Goal: Transaction & Acquisition: Purchase product/service

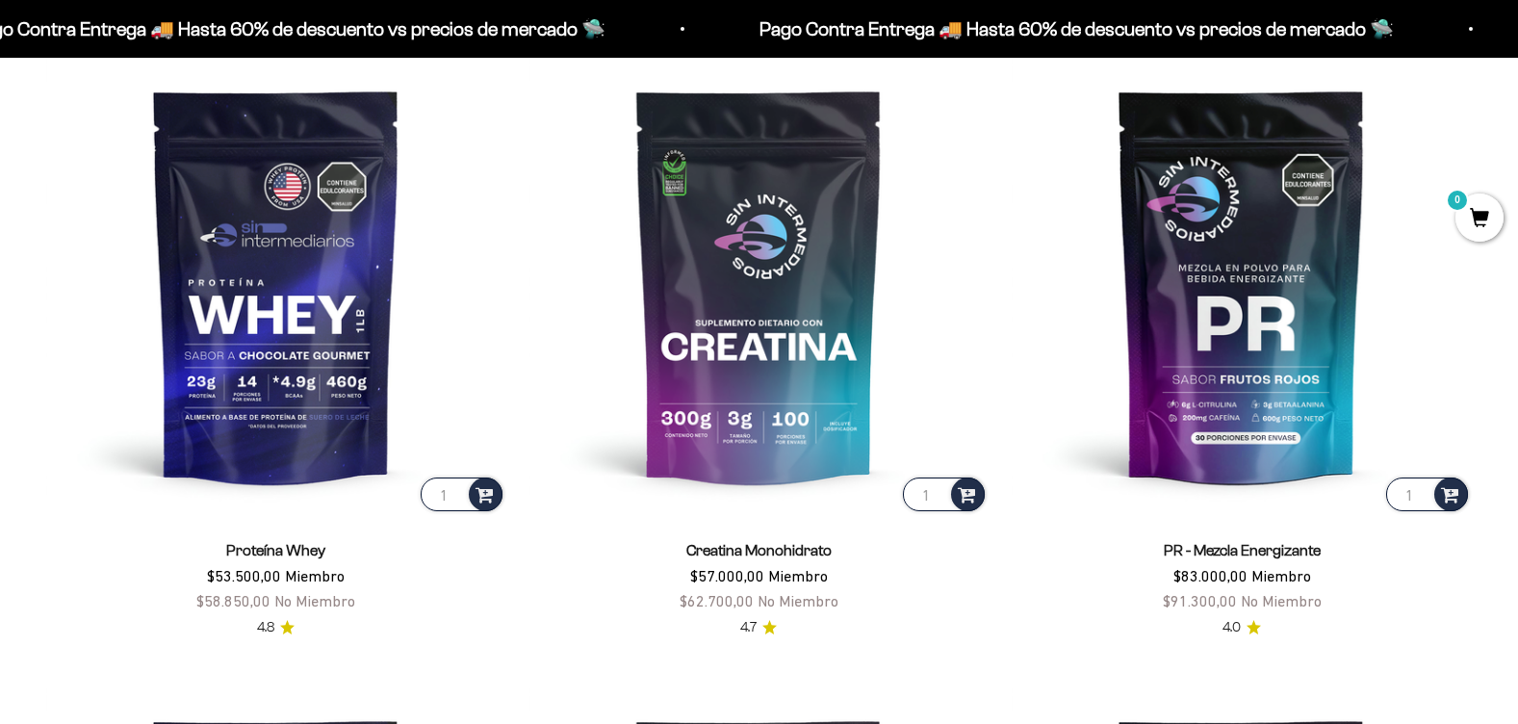
scroll to position [866, 0]
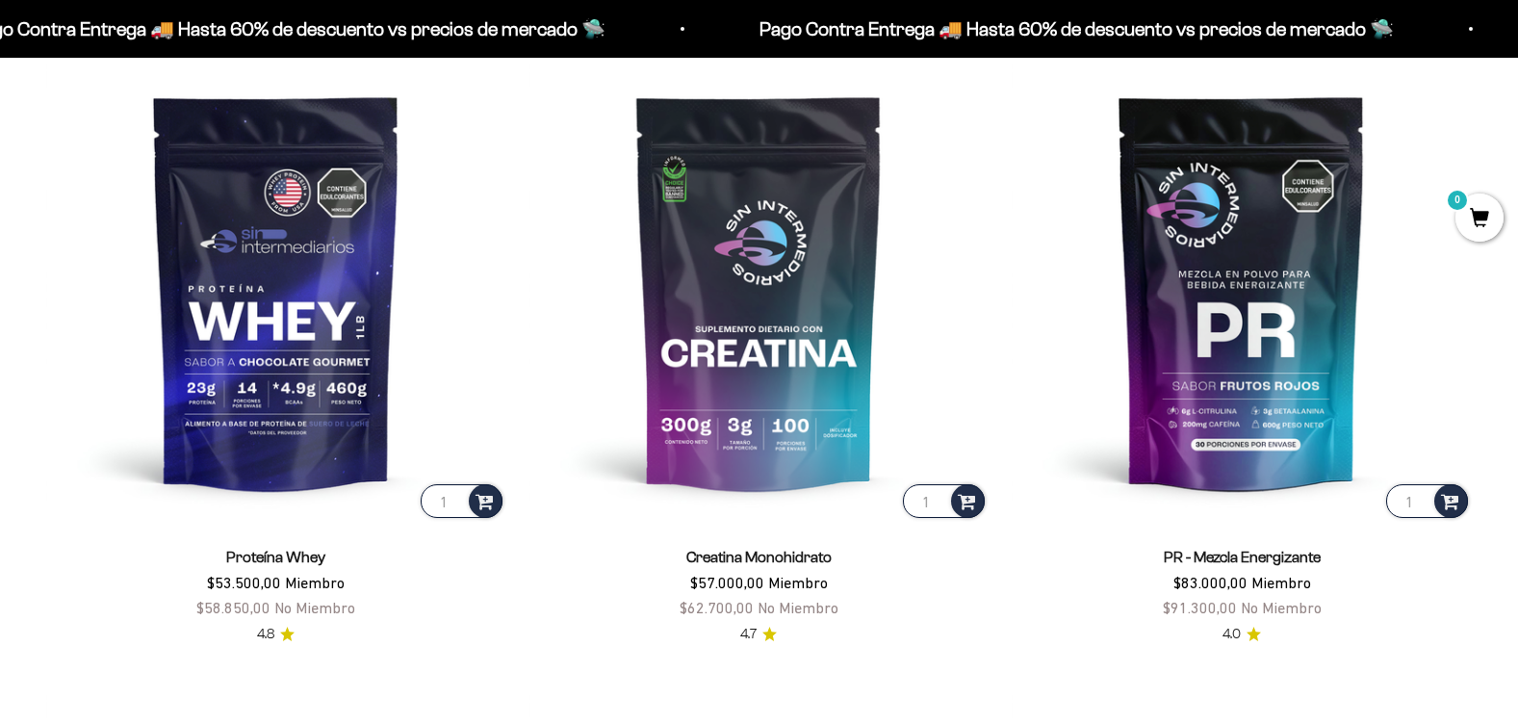
drag, startPoint x: 742, startPoint y: 584, endPoint x: 850, endPoint y: 585, distance: 107.8
click at [850, 585] on div "Creatina Monohidrato $57.000,00 Miembro $62.700,00 No Miembro" at bounding box center [759, 582] width 460 height 75
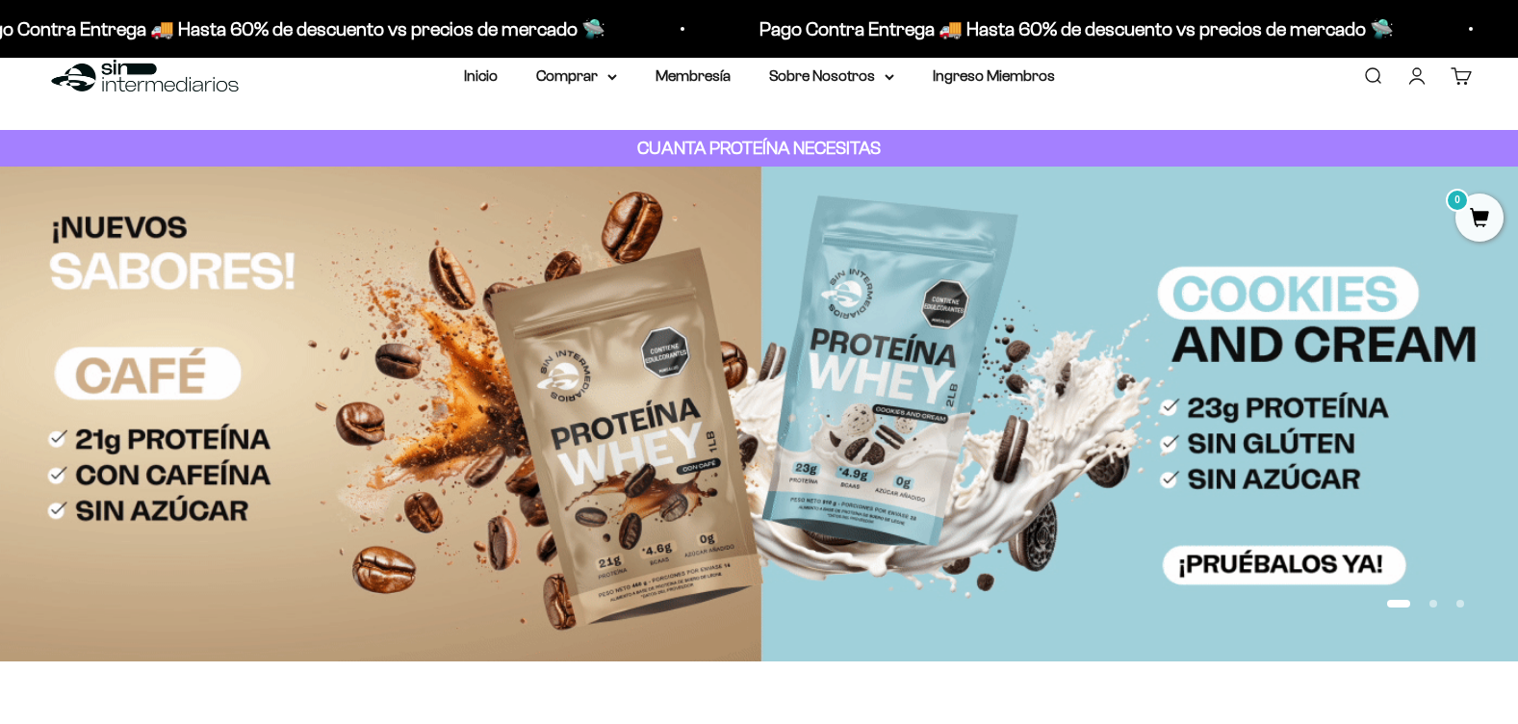
scroll to position [0, 0]
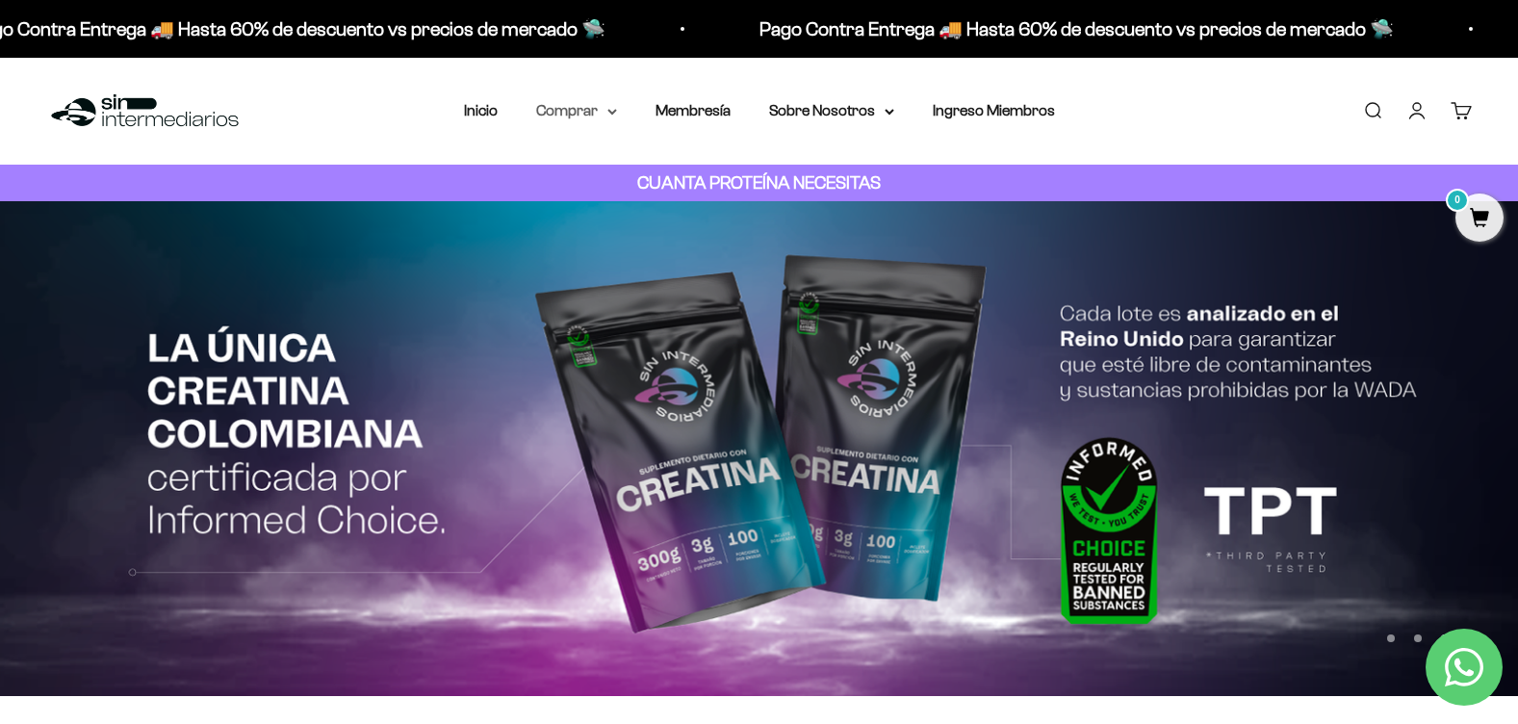
click at [584, 106] on summary "Comprar" at bounding box center [576, 110] width 81 height 25
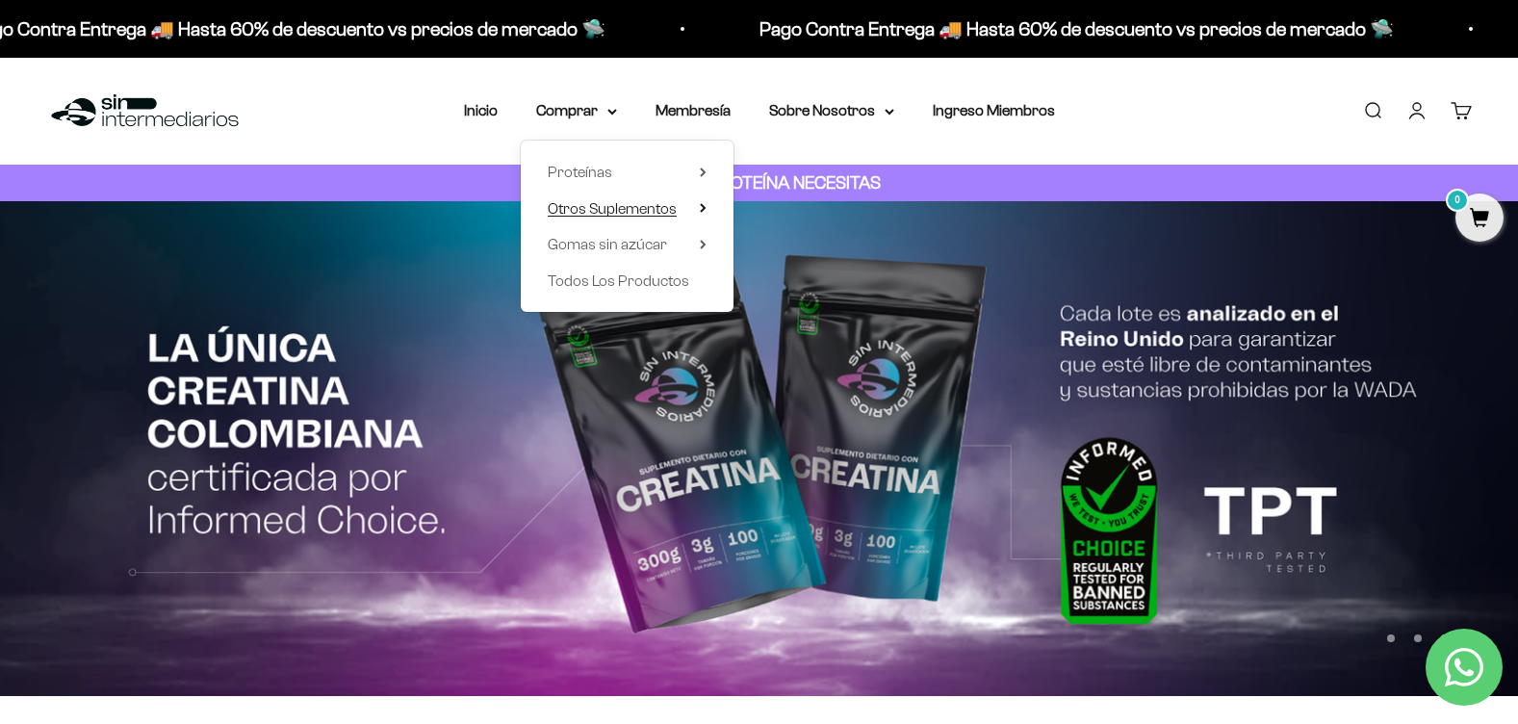
click at [701, 208] on icon at bounding box center [703, 208] width 7 height 10
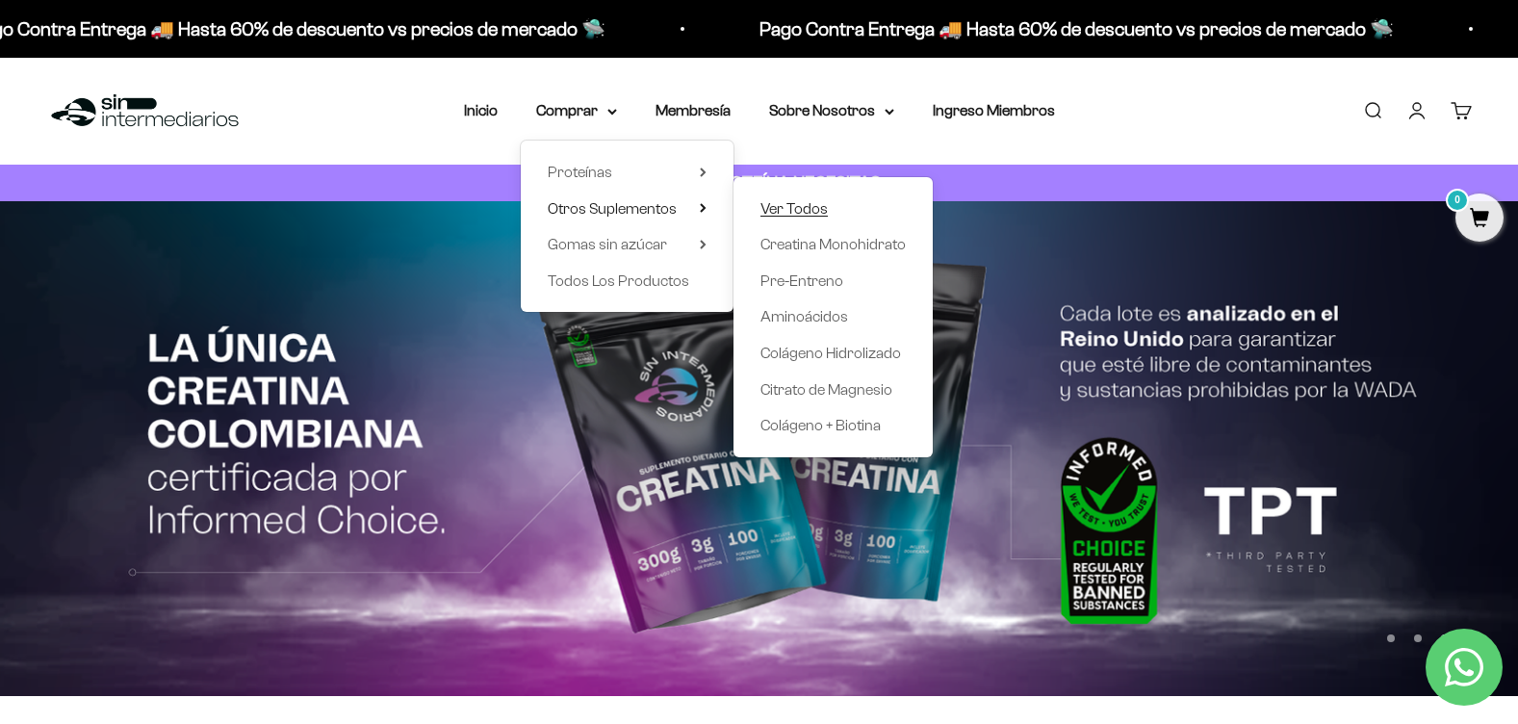
click at [817, 214] on span "Ver Todos" at bounding box center [793, 208] width 67 height 16
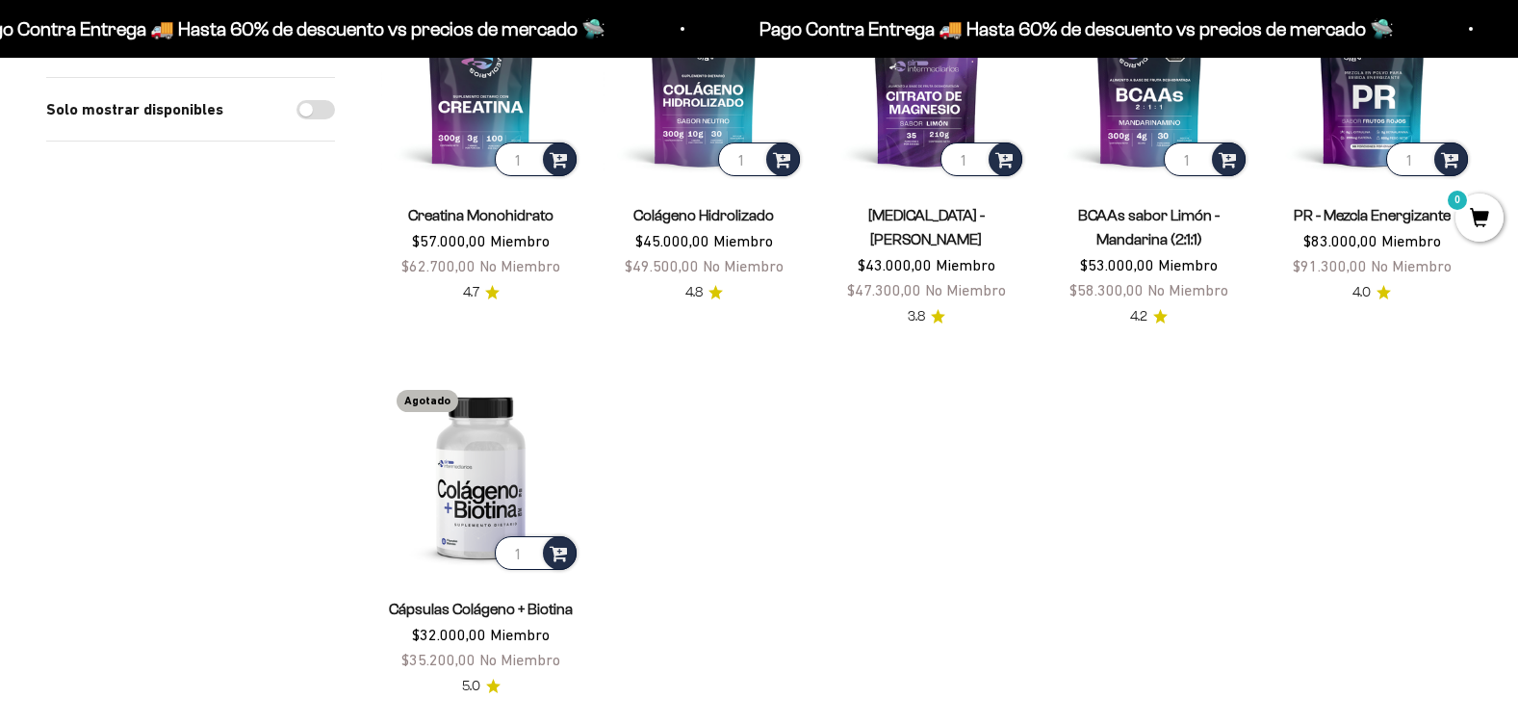
scroll to position [289, 0]
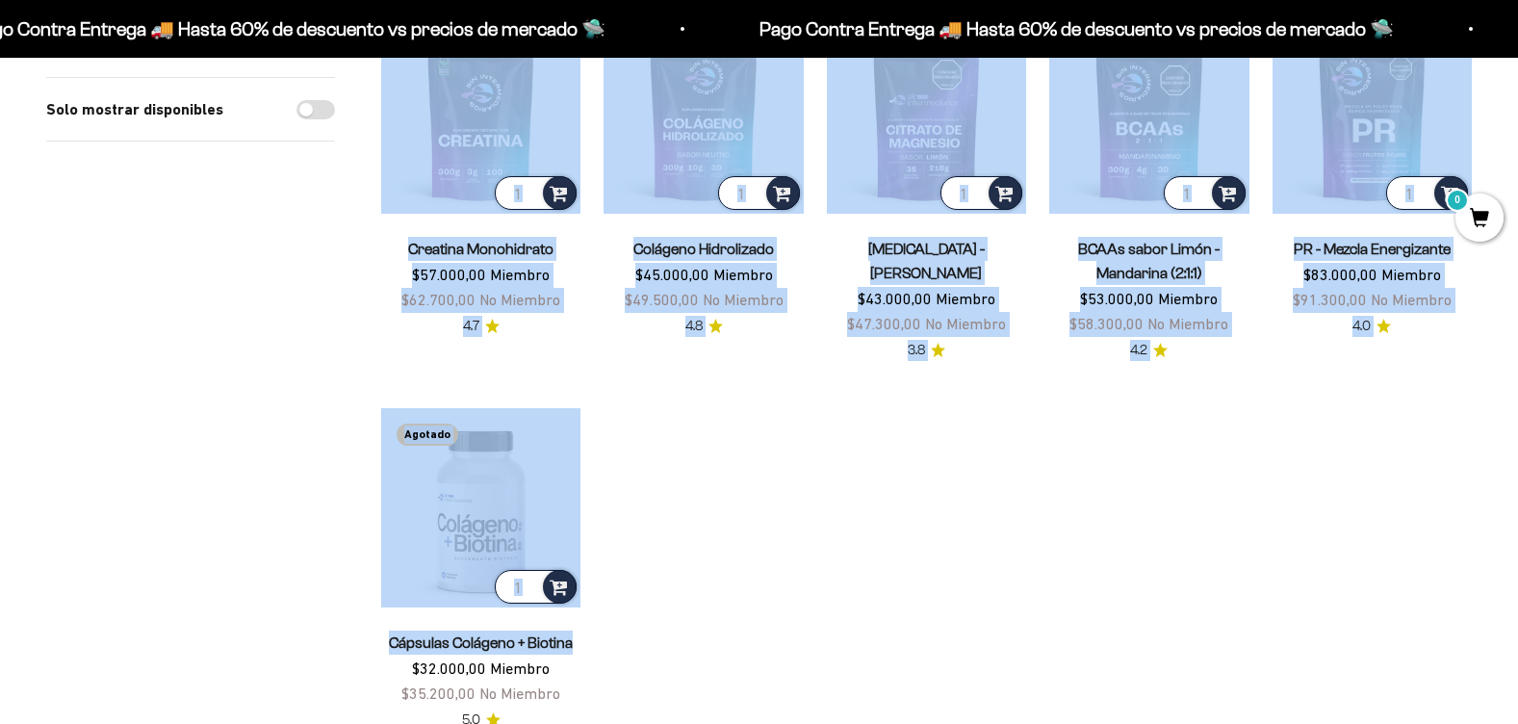
drag, startPoint x: 357, startPoint y: 653, endPoint x: 627, endPoint y: 635, distance: 271.0
click at [627, 635] on div "Filtros Ordenar por Características Más vendidos Alfabéticamente, A-Z Alfabétic…" at bounding box center [758, 345] width 1425 height 773
click at [296, 619] on div "Solo mostrar disponibles" at bounding box center [190, 372] width 289 height 717
click at [315, 581] on div "Solo mostrar disponibles" at bounding box center [190, 372] width 289 height 717
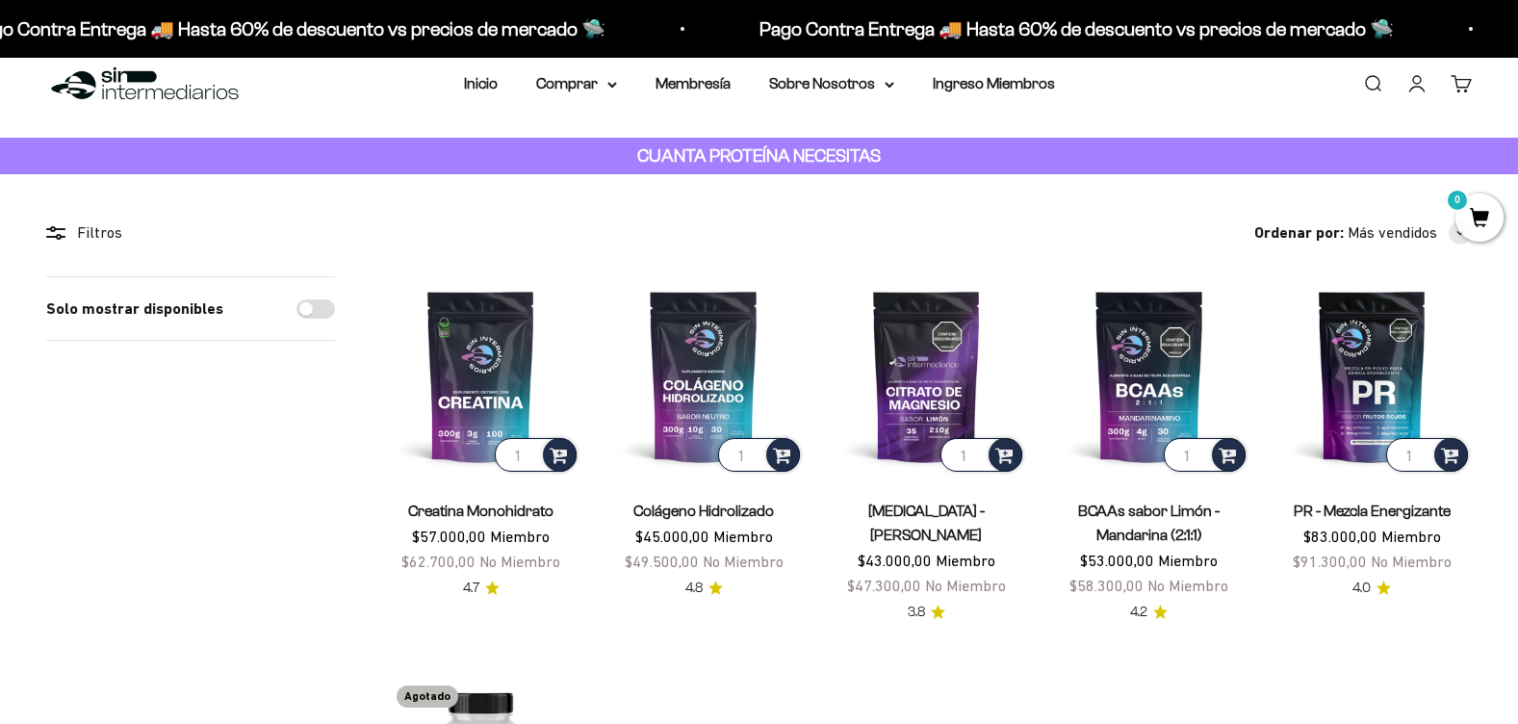
scroll to position [0, 0]
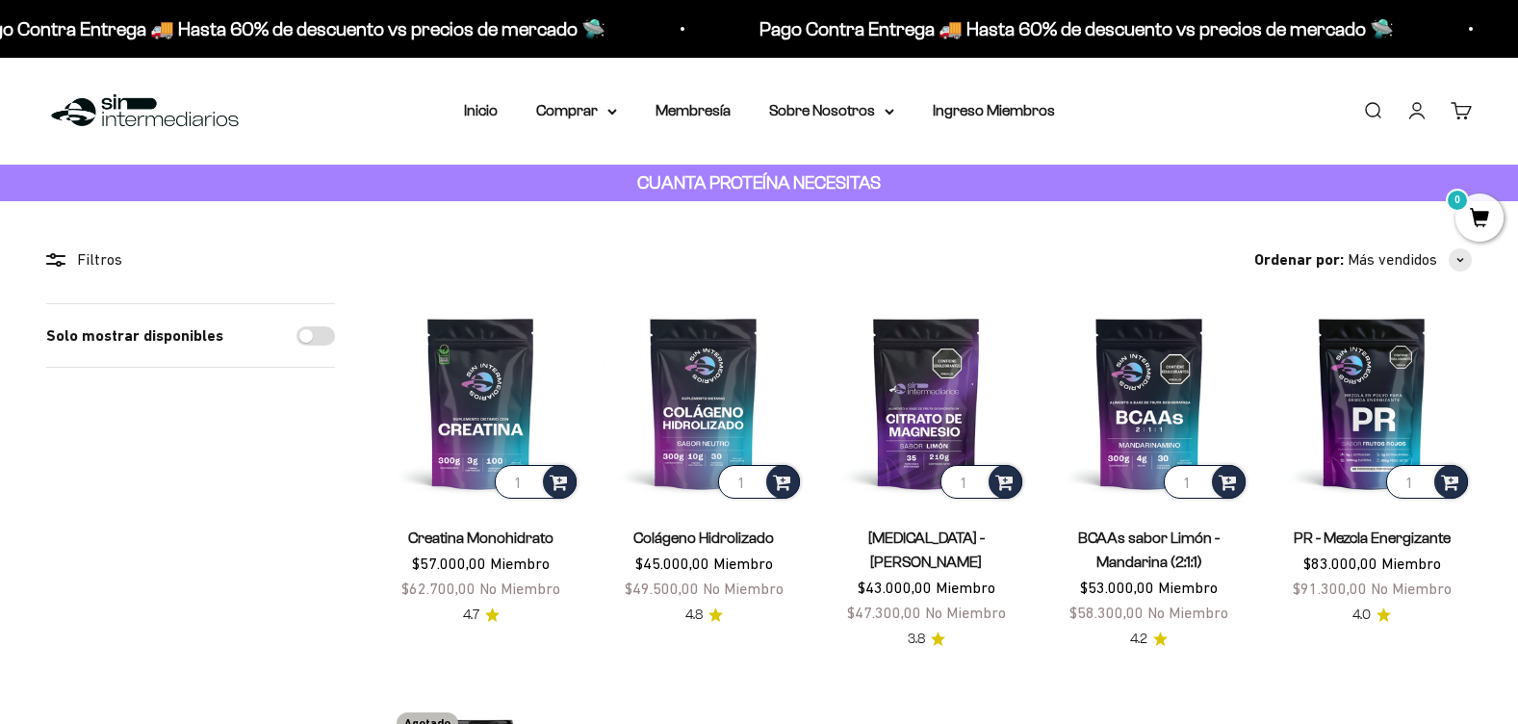
drag, startPoint x: 821, startPoint y: 531, endPoint x: 993, endPoint y: 560, distance: 174.7
click at [993, 560] on product-list "1 Creatina Monohidrato $57.000,00 Miembro $62.700,00 No Miembro 4.7 1 Colágeno …" at bounding box center [926, 661] width 1090 height 717
click at [262, 484] on div "Solo mostrar disponibles" at bounding box center [190, 661] width 289 height 717
